Goal: Task Accomplishment & Management: Complete application form

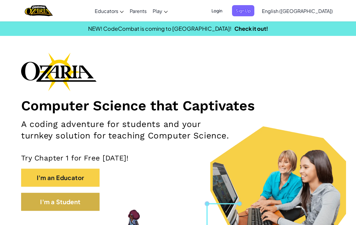
click at [80, 195] on button "I'm a Student" at bounding box center [60, 202] width 78 height 18
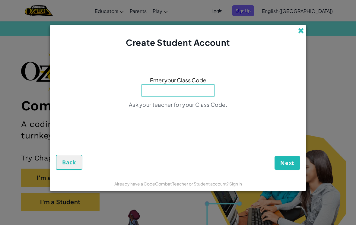
click at [301, 29] on span at bounding box center [301, 30] width 6 height 6
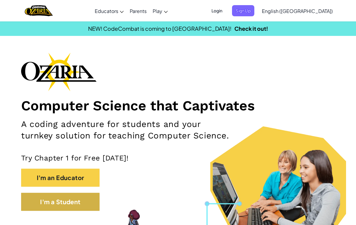
click at [87, 208] on button "I'm a Student" at bounding box center [60, 202] width 78 height 18
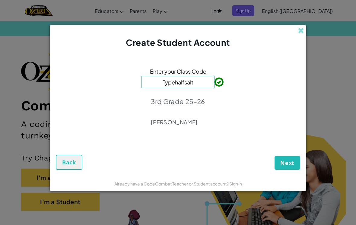
click at [214, 77] on input "Typehalfsalt" at bounding box center [177, 82] width 73 height 12
type input "Typehalfsalt"
click at [214, 81] on span at bounding box center [214, 82] width 0 height 12
click at [222, 103] on div "Enter your Class Code Typehalfsalt 3rd Grade 25-26 [PERSON_NAME]" at bounding box center [178, 99] width 244 height 88
click at [227, 86] on div "Enter your Class Code Typehalfsalt 3rd Grade 25-26 [PERSON_NAME]" at bounding box center [178, 99] width 244 height 88
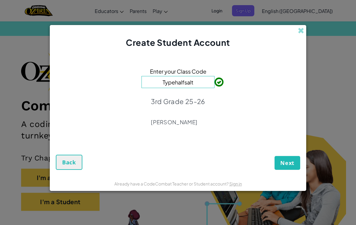
click at [214, 85] on span at bounding box center [214, 82] width 0 height 12
click at [288, 165] on span "Next" at bounding box center [287, 162] width 14 height 7
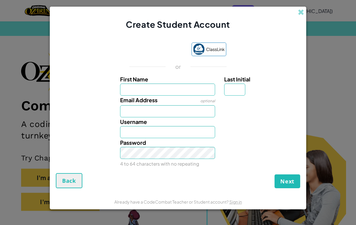
click at [270, 135] on div "Username" at bounding box center [178, 127] width 250 height 21
click at [183, 78] on label "First Name" at bounding box center [167, 79] width 95 height 9
click at [183, 84] on input "First Name" at bounding box center [167, 90] width 95 height 12
click at [202, 86] on input "First Name" at bounding box center [167, 90] width 95 height 12
type input "Jayden"
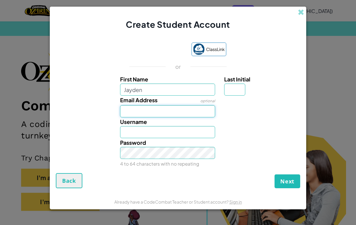
click at [154, 111] on input "Email Address" at bounding box center [167, 111] width 95 height 12
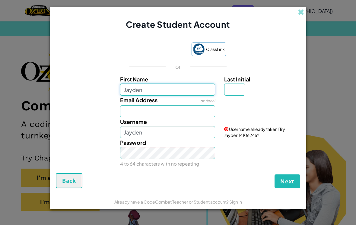
click at [175, 92] on input "Jayden" at bounding box center [167, 90] width 95 height 12
click at [168, 137] on input "Jayden" at bounding box center [167, 132] width 95 height 12
type input "J"
type input "Jgr99998"
click at [260, 79] on label "Last Initial" at bounding box center [261, 79] width 75 height 9
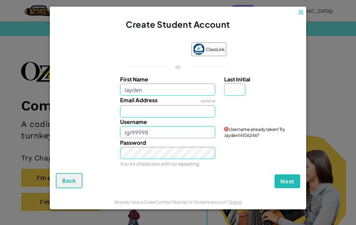
click at [245, 84] on input "Last Initial" at bounding box center [234, 90] width 21 height 12
click at [276, 96] on div "Last Initial" at bounding box center [261, 85] width 75 height 21
click at [291, 182] on span "Next" at bounding box center [287, 181] width 14 height 7
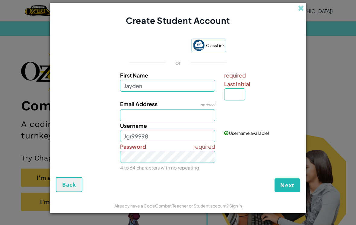
click at [274, 109] on div "Email Address optional" at bounding box center [178, 111] width 250 height 22
click at [236, 96] on input "Last Initial" at bounding box center [234, 94] width 21 height 12
type input "G"
click at [277, 73] on span "required" at bounding box center [261, 75] width 75 height 9
type input "JaydenG"
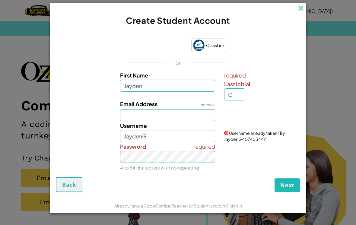
click at [96, 191] on div "Next Back" at bounding box center [178, 184] width 244 height 15
click at [71, 188] on span "Back" at bounding box center [69, 184] width 14 height 7
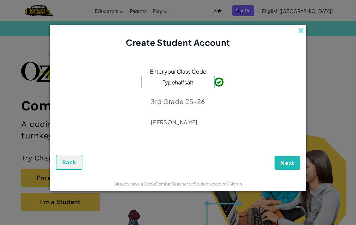
click at [82, 137] on div "Enter your Class Code Typehalfsalt 3rd Grade 25-26 [PERSON_NAME]" at bounding box center [178, 99] width 244 height 88
click at [293, 156] on button "Next" at bounding box center [287, 163] width 26 height 14
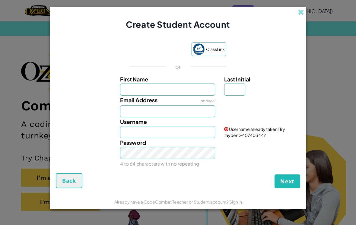
click at [111, 60] on div "ClassLink or First Name Last Initial Email Address optional Username Username a…" at bounding box center [178, 104] width 244 height 137
